Goal: Complete application form

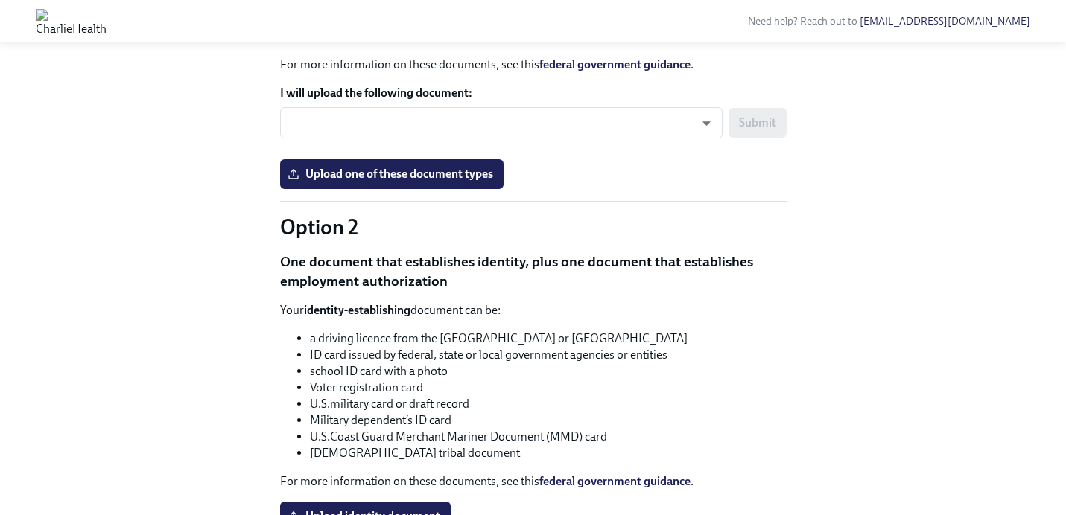
scroll to position [1109, 0]
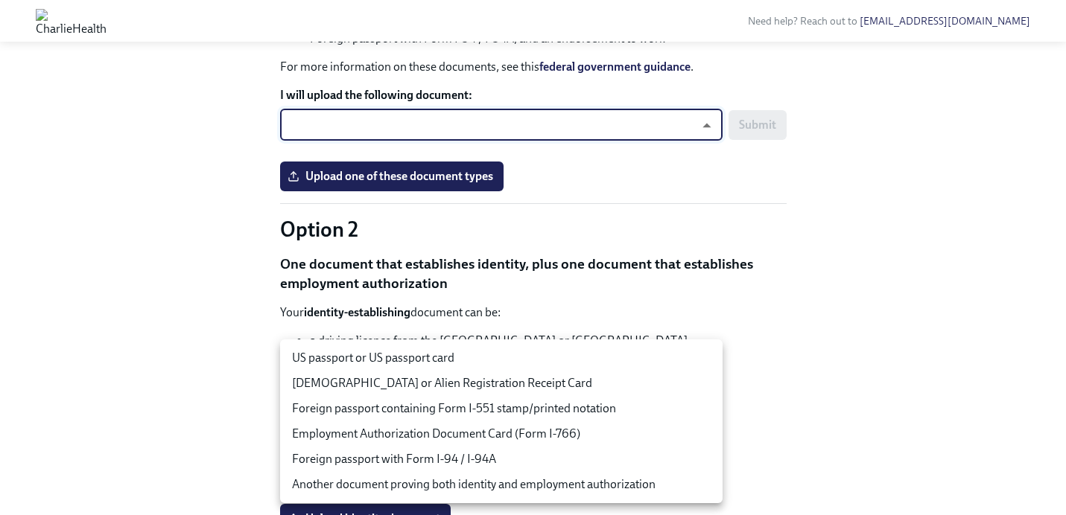
click at [638, 368] on body "Need help? Reach out to [EMAIL_ADDRESS][DOMAIN_NAME] Hi [PERSON_NAME]! This is …" at bounding box center [533, 178] width 1066 height 2574
click at [556, 364] on li "US passport or US passport card" at bounding box center [501, 358] width 442 height 25
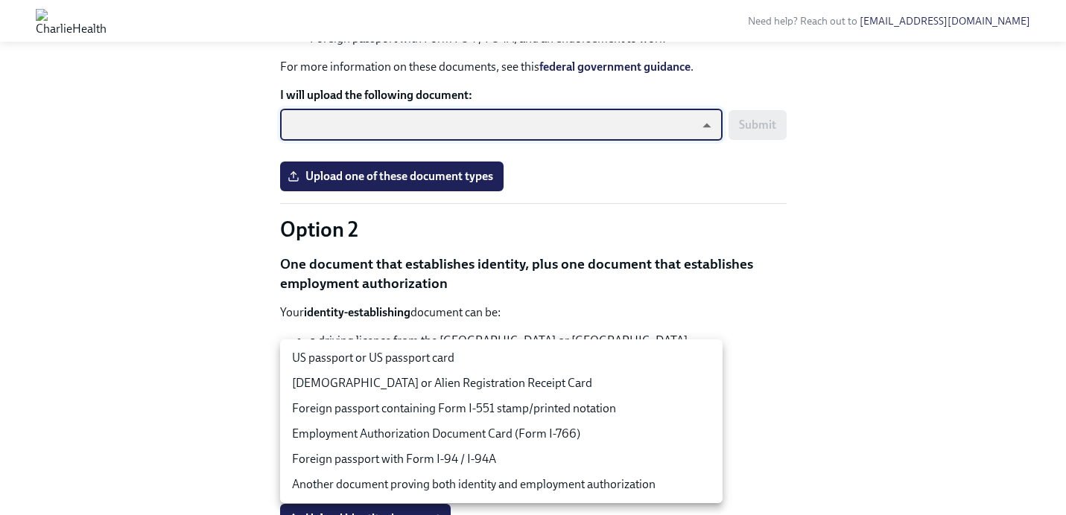
type input "tm035QtdH"
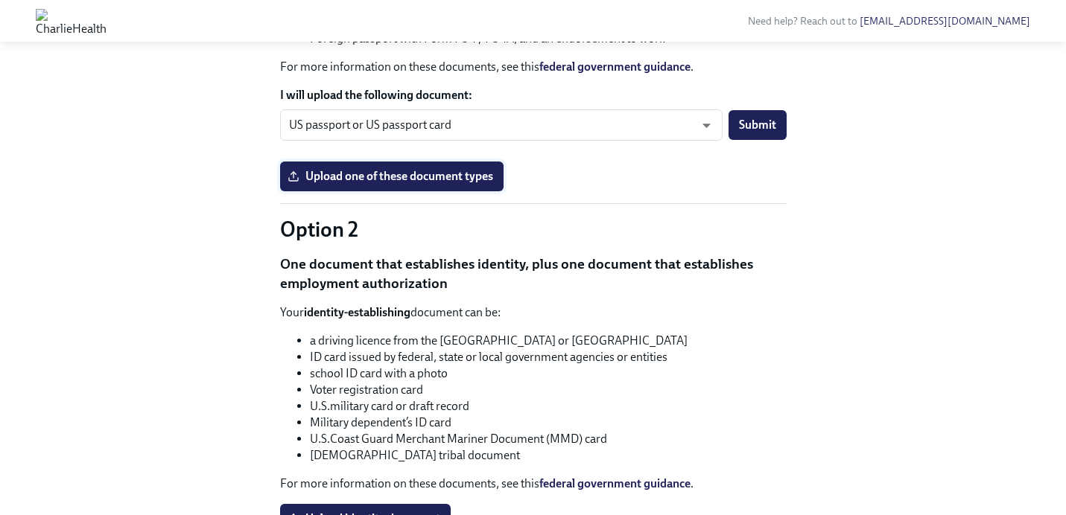
click at [431, 191] on label "Upload one of these document types" at bounding box center [391, 177] width 223 height 30
click at [0, 0] on input "Upload one of these document types" at bounding box center [0, 0] width 0 height 0
click at [424, 184] on span "Upload one of these document types" at bounding box center [392, 176] width 203 height 15
click at [0, 0] on input "Upload one of these document types" at bounding box center [0, 0] width 0 height 0
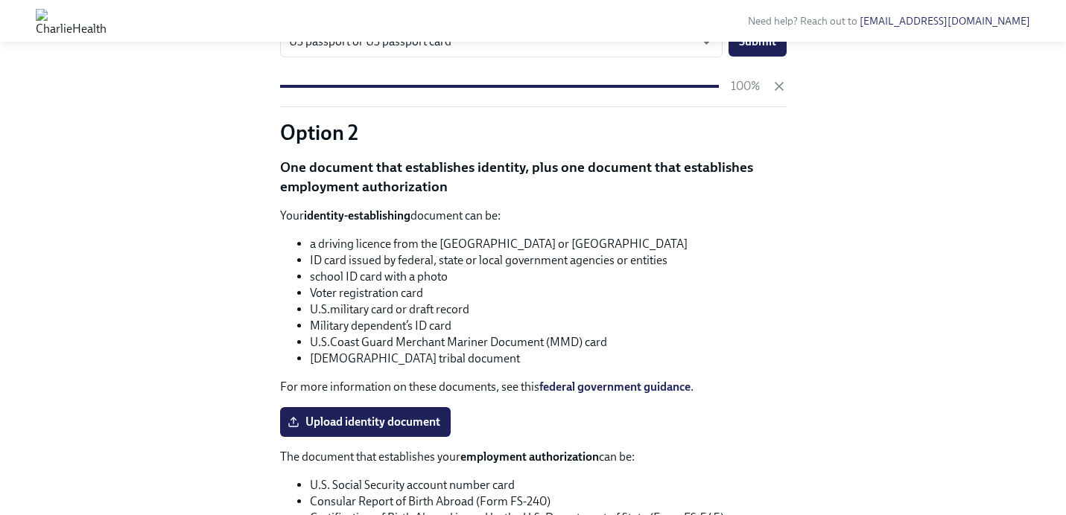
scroll to position [1197, 0]
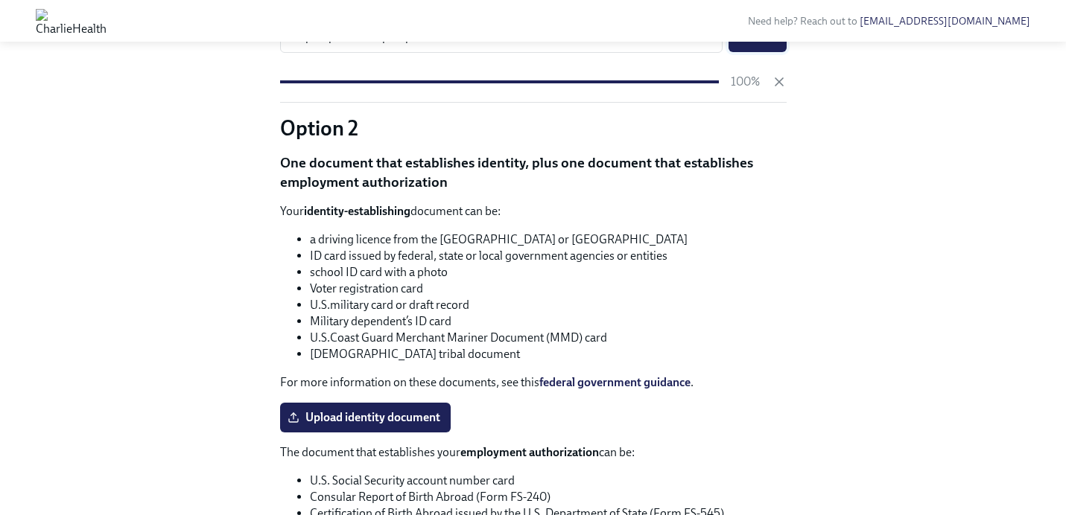
click at [774, 45] on span "Submit" at bounding box center [757, 37] width 37 height 15
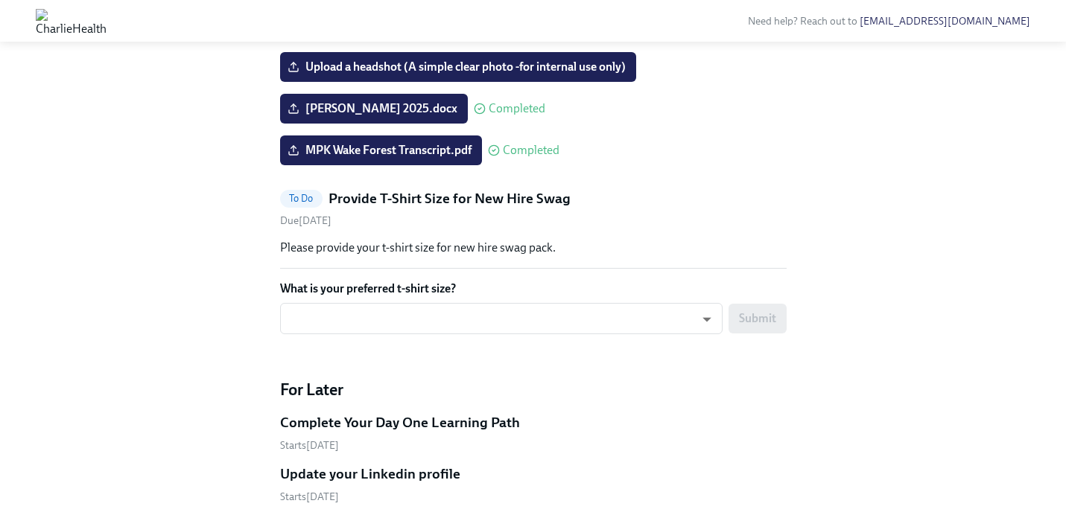
scroll to position [692, 0]
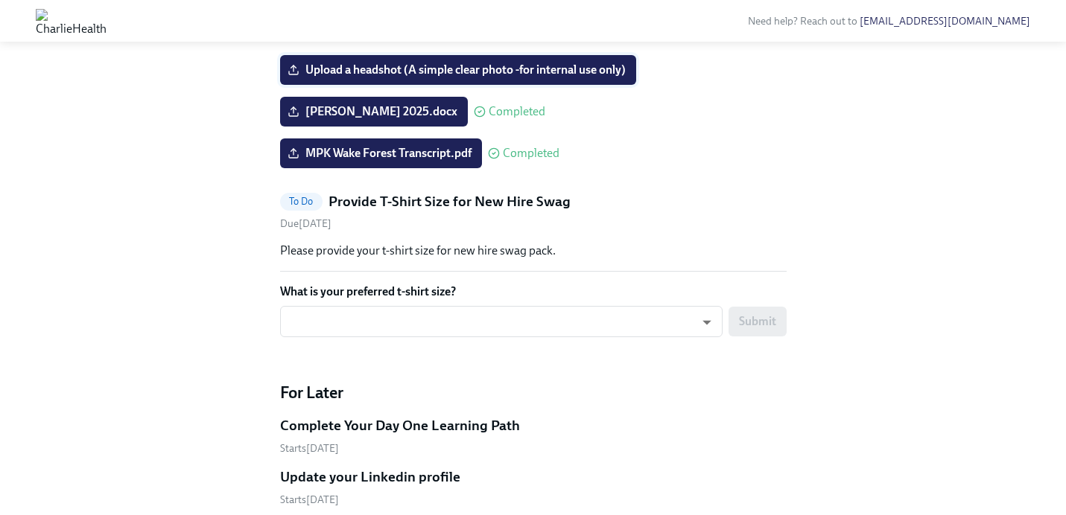
click at [365, 77] on span "Upload a headshot (A simple clear photo -for internal use only)" at bounding box center [458, 70] width 335 height 15
click at [0, 0] on input "Upload a headshot (A simple clear photo -for internal use only)" at bounding box center [0, 0] width 0 height 0
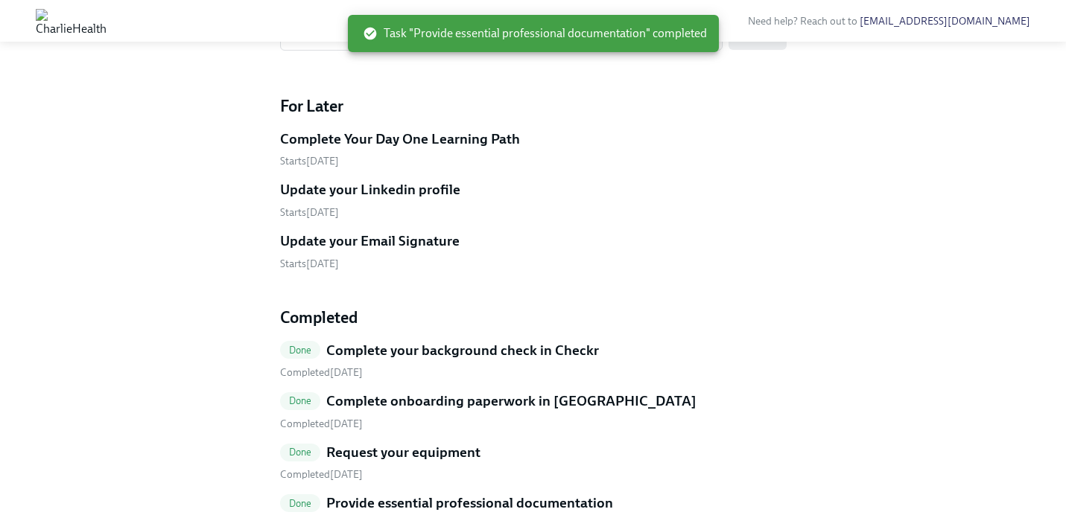
scroll to position [790, 0]
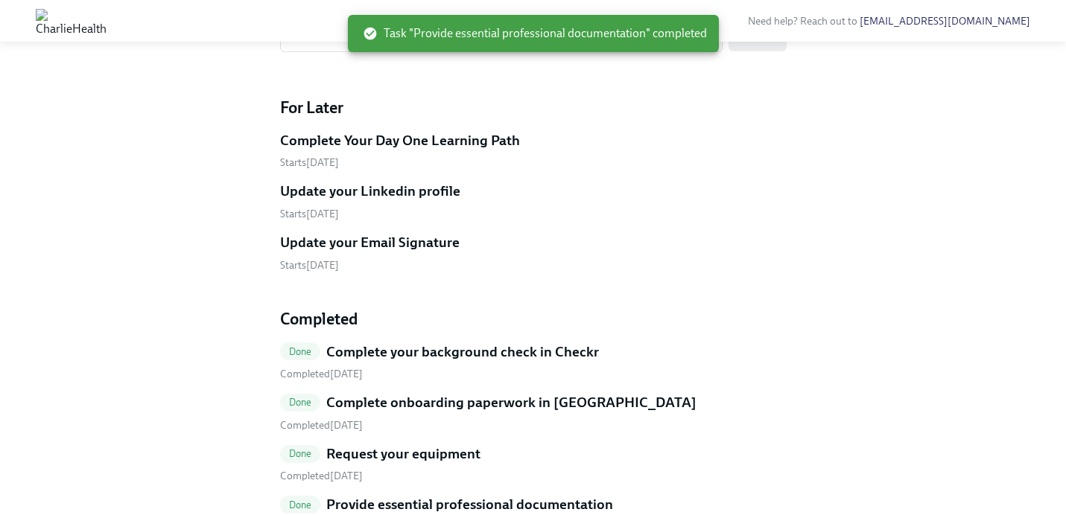
click at [457, 61] on div "​ ​ Submit" at bounding box center [533, 41] width 507 height 40
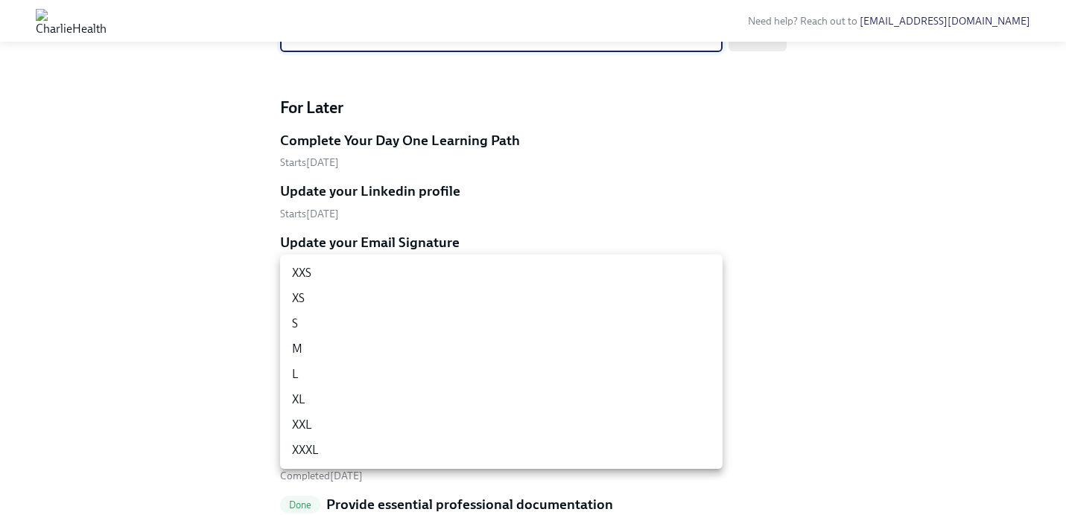
click at [420, 349] on li "M" at bounding box center [501, 349] width 442 height 25
type input "UEGyU4SCa"
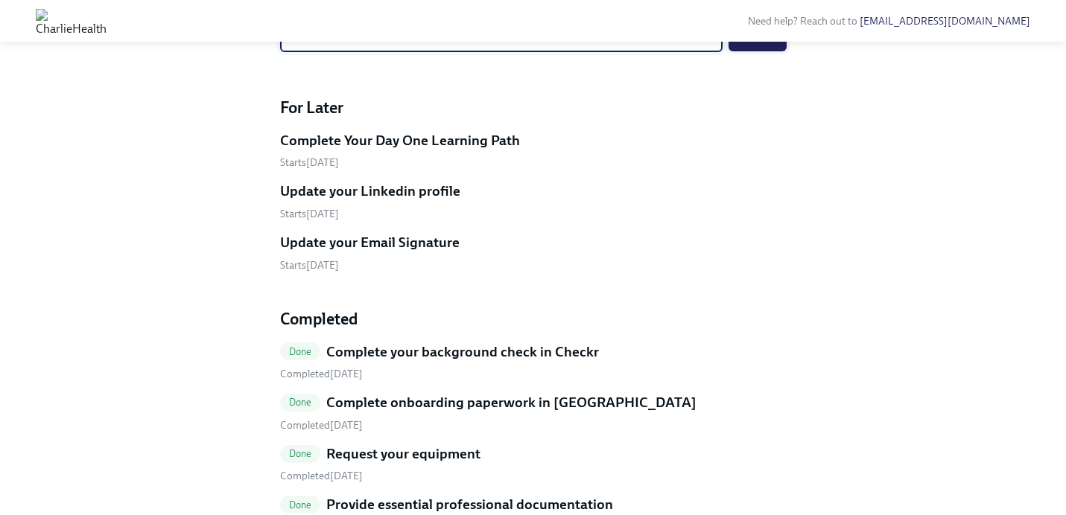
click at [770, 44] on span "Submit" at bounding box center [757, 36] width 37 height 15
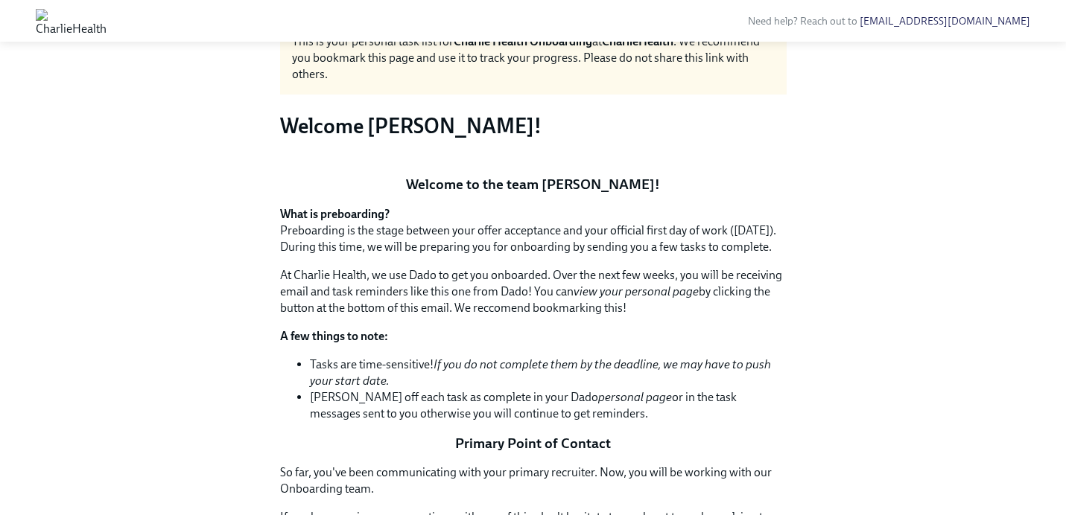
scroll to position [67, 0]
